Goal: Task Accomplishment & Management: Complete application form

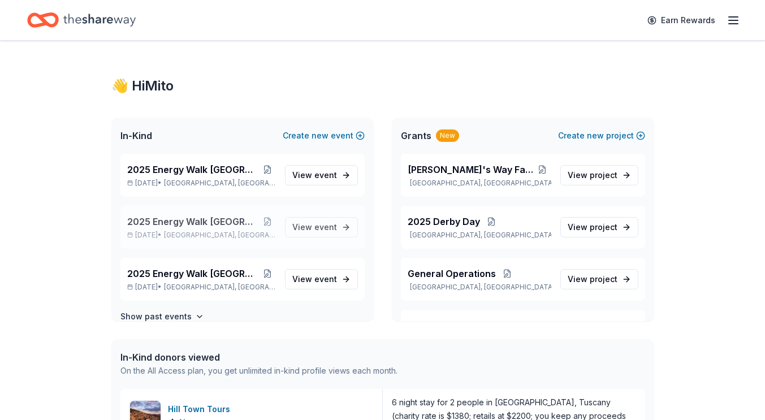
scroll to position [16, 0]
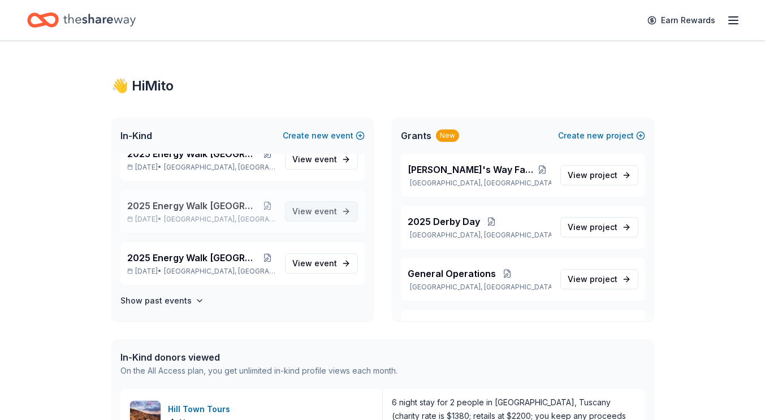
click at [306, 214] on span "View event" at bounding box center [314, 212] width 45 height 14
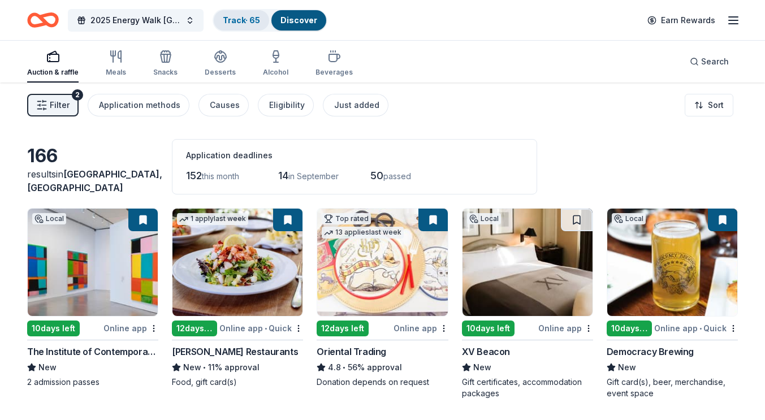
click at [251, 22] on link "Track · 65" at bounding box center [241, 20] width 37 height 10
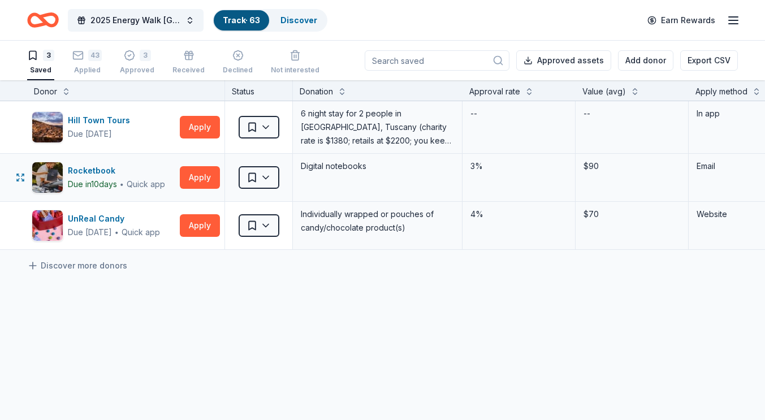
drag, startPoint x: 194, startPoint y: 172, endPoint x: 229, endPoint y: 190, distance: 39.7
click at [229, 190] on div "Rocketbook Due [DATE] ∙ Quick app Apply Saved Digital notebooks 3% $90 Email" at bounding box center [555, 177] width 1111 height 47
click at [205, 134] on button "Apply" at bounding box center [200, 127] width 40 height 23
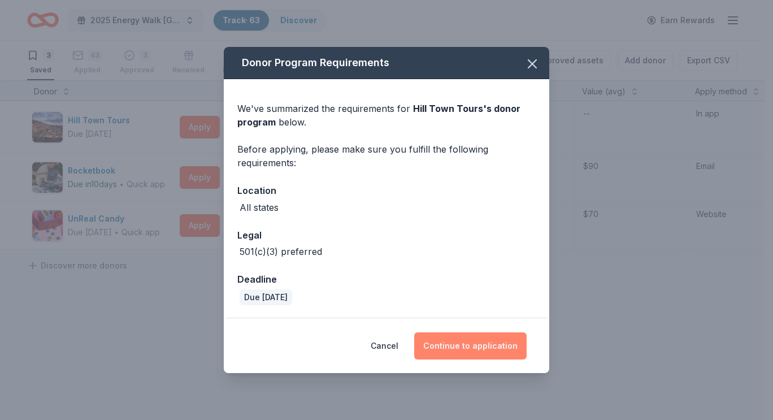
click at [475, 346] on button "Continue to application" at bounding box center [470, 345] width 112 height 27
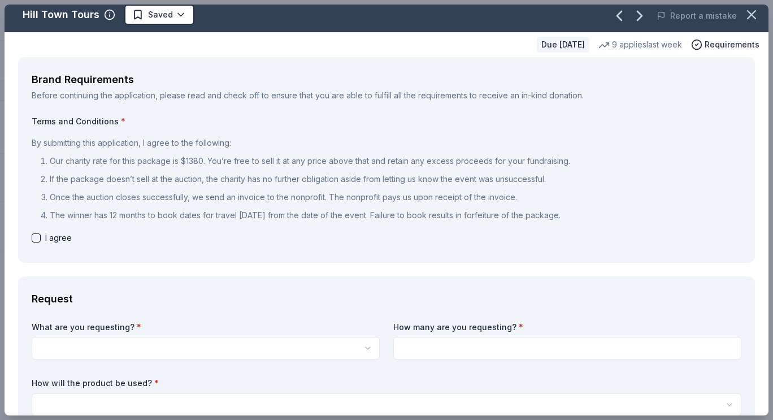
scroll to position [7, 0]
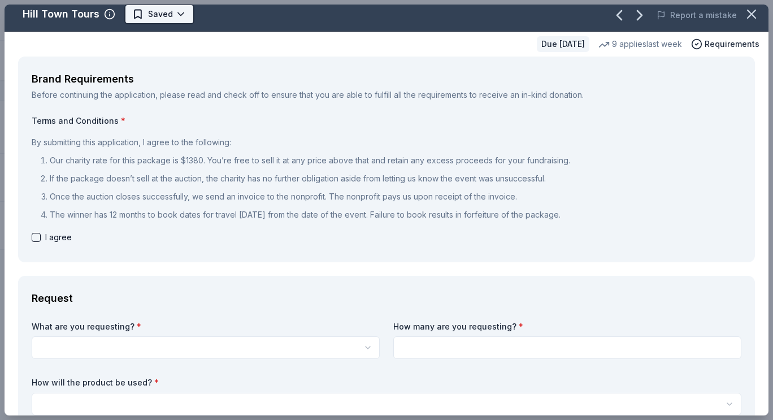
click at [184, 11] on html "2025 Energy Walk Boston Track · 63 Discover Earn Rewards 3 Saved 43 Applied 3 A…" at bounding box center [386, 210] width 773 height 420
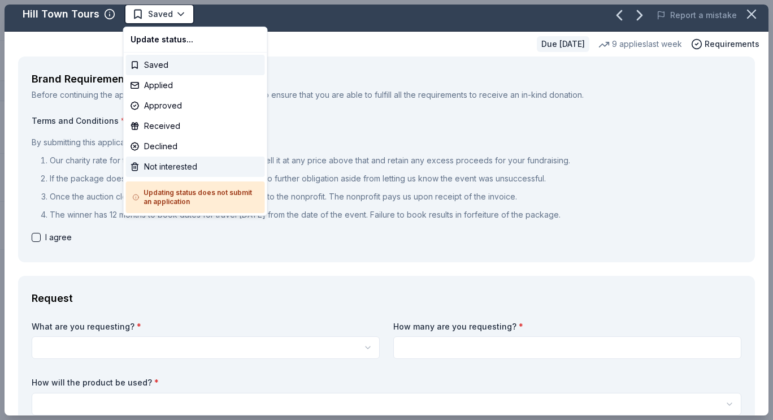
click at [154, 164] on div "Not interested" at bounding box center [195, 167] width 139 height 20
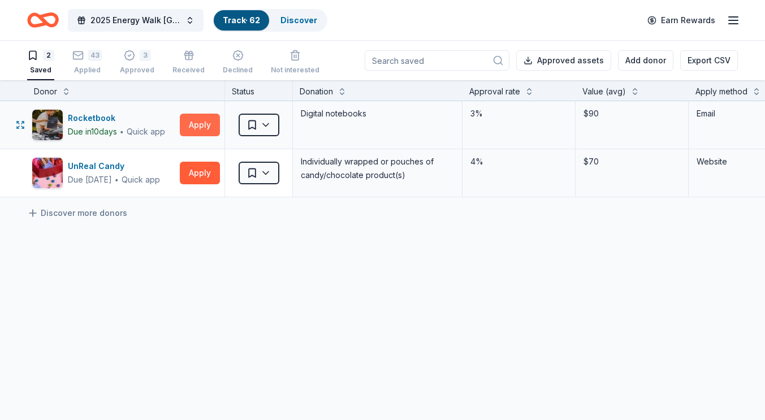
click at [193, 127] on button "Apply" at bounding box center [200, 125] width 40 height 23
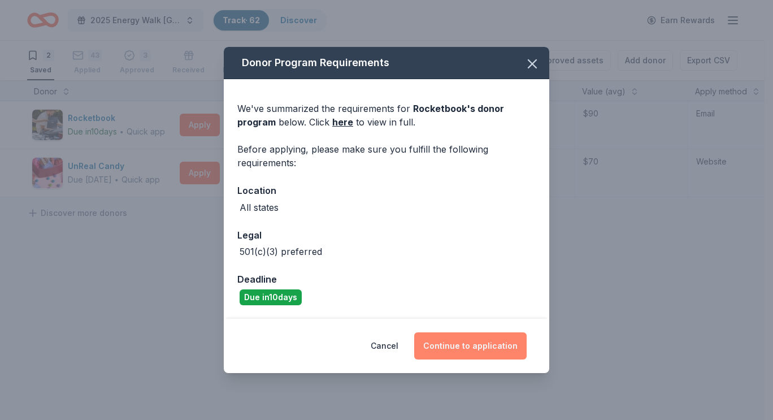
click at [471, 347] on button "Continue to application" at bounding box center [470, 345] width 112 height 27
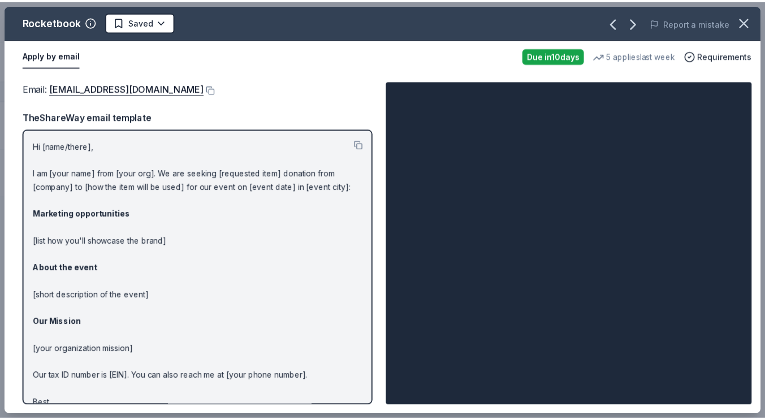
scroll to position [28, 0]
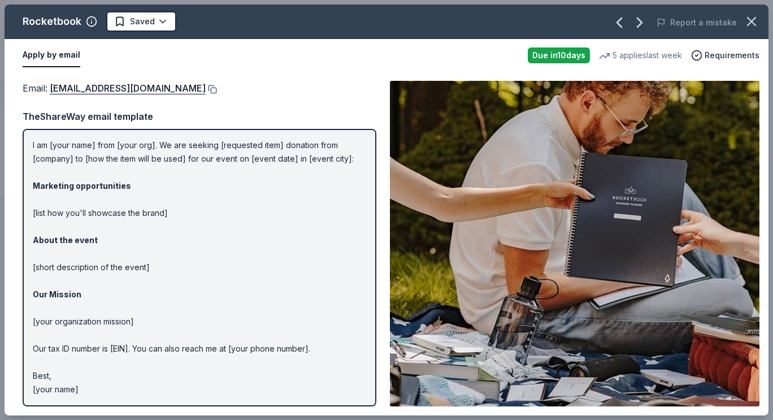
click at [217, 86] on button at bounding box center [211, 89] width 11 height 9
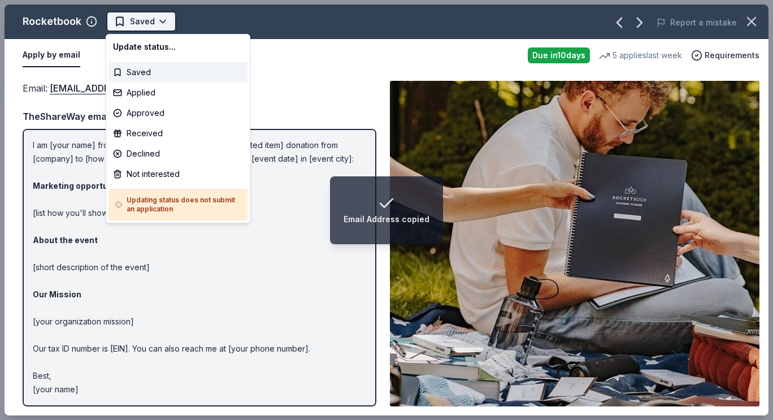
click at [145, 27] on html "Email Address copied 2025 Energy Walk Boston Track · 62 Discover Earn Rewards 2…" at bounding box center [386, 210] width 773 height 420
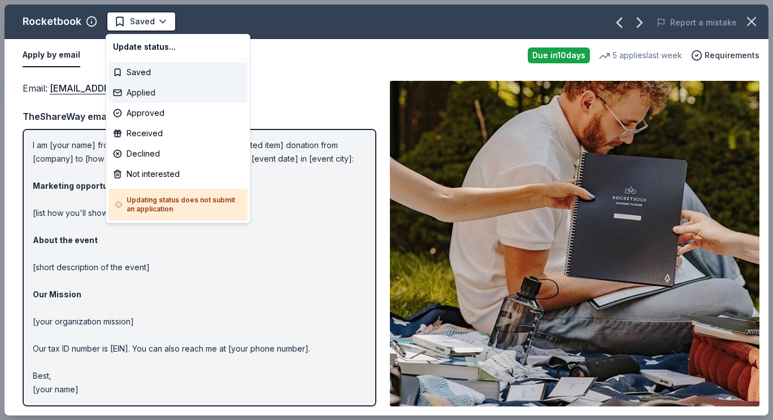
click at [150, 90] on div "Applied" at bounding box center [178, 93] width 139 height 20
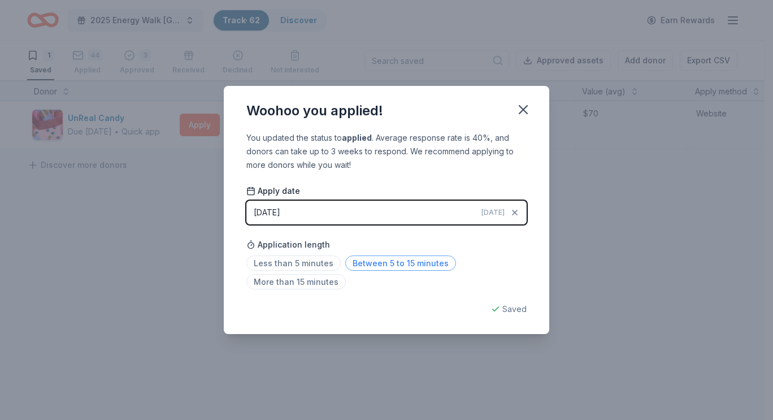
click at [359, 268] on span "Between 5 to 15 minutes" at bounding box center [400, 262] width 111 height 15
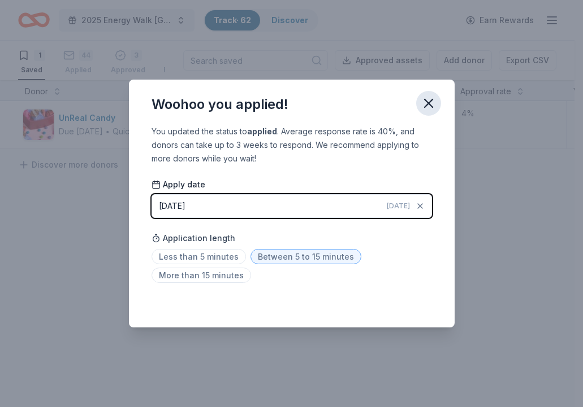
click at [428, 104] on icon "button" at bounding box center [428, 103] width 8 height 8
